Goal: Task Accomplishment & Management: Use online tool/utility

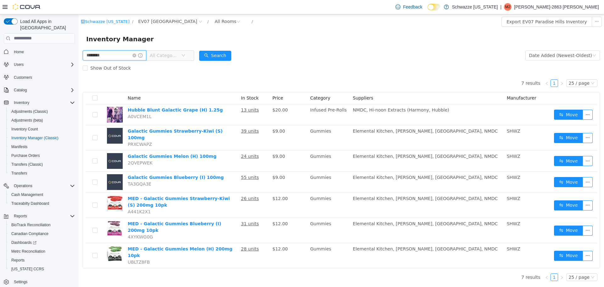
drag, startPoint x: 109, startPoint y: 59, endPoint x: 61, endPoint y: 50, distance: 48.3
click at [79, 50] on html "Schwazze [US_STATE] / EV07 Paradise Hills / All Rooms / Export EV07 Paradise Hi…" at bounding box center [341, 150] width 525 height 272
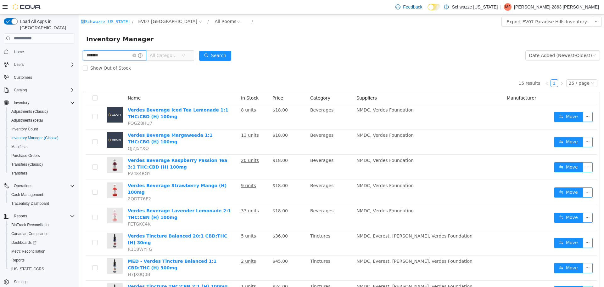
click at [109, 53] on input "*******" at bounding box center [115, 55] width 64 height 10
type input "******"
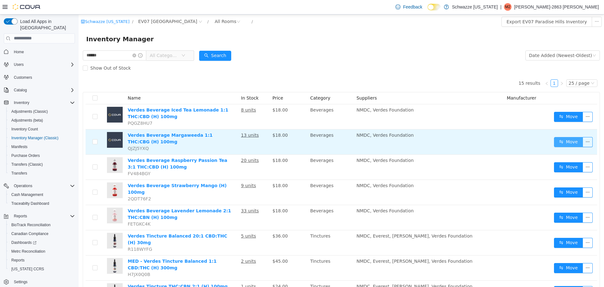
click at [565, 142] on button "Move" at bounding box center [568, 142] width 29 height 10
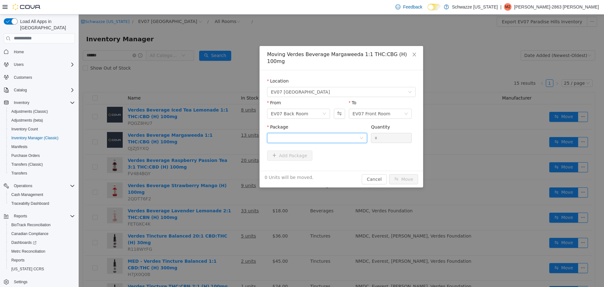
click at [328, 133] on div at bounding box center [315, 137] width 88 height 9
click at [341, 153] on li "2186269154178774 Quantity : 12 Units" at bounding box center [317, 156] width 100 height 17
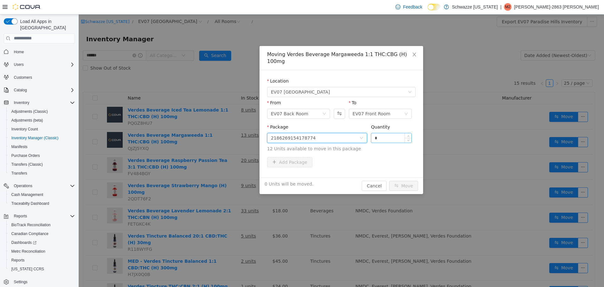
click at [386, 135] on input "*" at bounding box center [391, 137] width 40 height 9
type input "**"
click at [405, 180] on button "Move" at bounding box center [403, 185] width 29 height 10
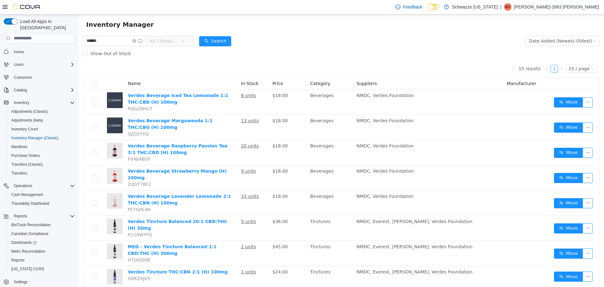
scroll to position [8, 0]
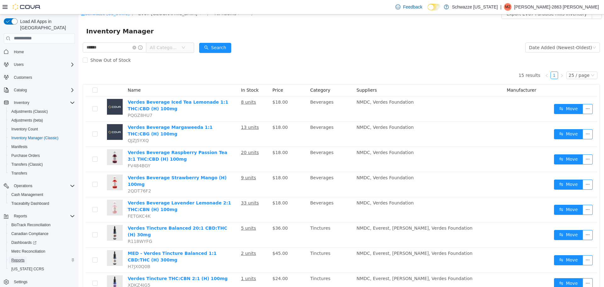
click at [23, 256] on span "Reports" at bounding box center [17, 260] width 13 height 8
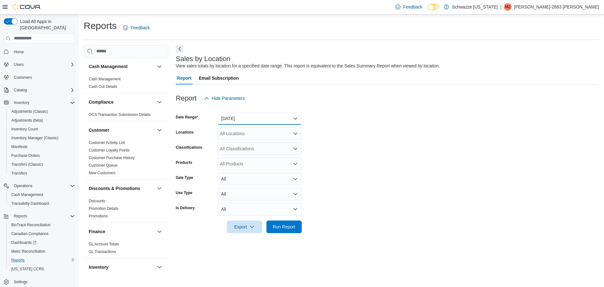
click at [260, 112] on button "[DATE]" at bounding box center [259, 118] width 84 height 13
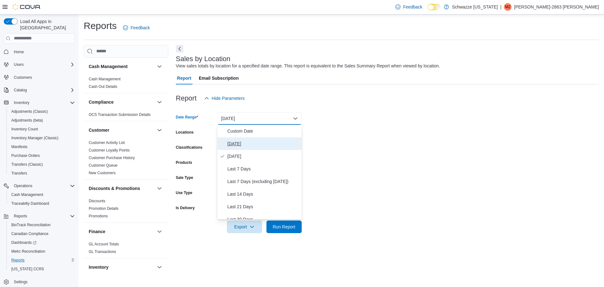
click at [264, 145] on span "[DATE]" at bounding box center [263, 144] width 72 height 8
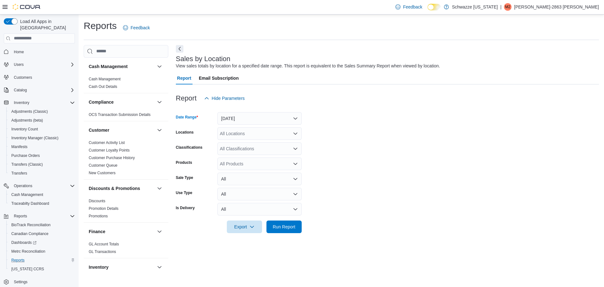
click at [254, 130] on div "All Locations" at bounding box center [259, 133] width 84 height 13
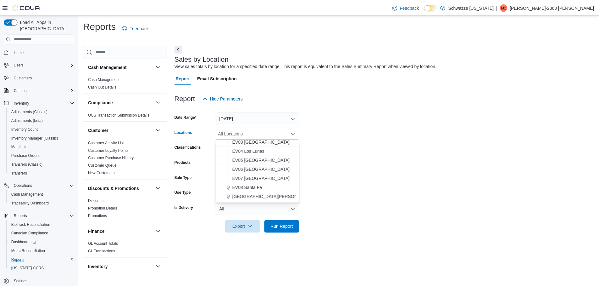
scroll to position [39, 0]
click at [242, 178] on span "EV07 [GEOGRAPHIC_DATA]" at bounding box center [263, 178] width 58 height 6
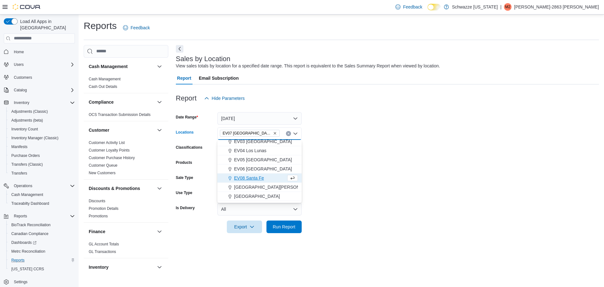
click at [362, 151] on form "Date Range [DATE] Locations [GEOGRAPHIC_DATA] [GEOGRAPHIC_DATA] Combo box. Sele…" at bounding box center [387, 168] width 423 height 128
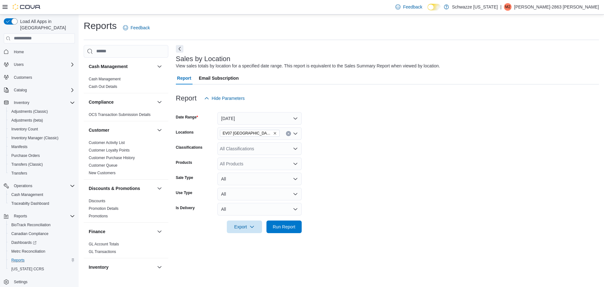
click at [288, 219] on div at bounding box center [387, 217] width 423 height 5
click at [293, 221] on span "Run Report" at bounding box center [284, 226] width 28 height 13
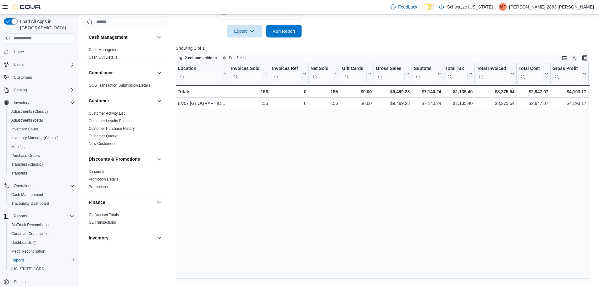
click at [341, 191] on div "Location Click to view column header actions Invoices Sold Click to view column…" at bounding box center [385, 172] width 419 height 219
click at [289, 32] on span "Run Report" at bounding box center [284, 31] width 23 height 6
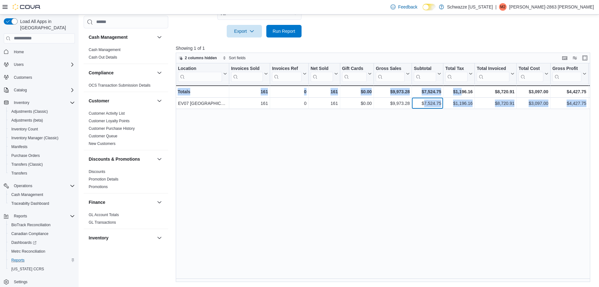
drag, startPoint x: 424, startPoint y: 102, endPoint x: 460, endPoint y: 120, distance: 39.7
click at [460, 119] on div "Location Click to view column header actions Invoices Sold Click to view column…" at bounding box center [385, 172] width 419 height 219
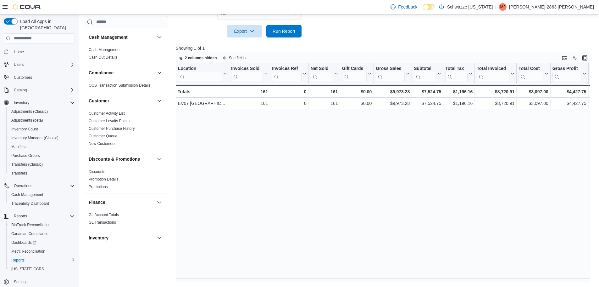
click at [476, 158] on div "Location Click to view column header actions Invoices Sold Click to view column…" at bounding box center [385, 172] width 419 height 219
click at [283, 31] on span "Run Report" at bounding box center [284, 31] width 23 height 6
